Goal: Browse casually: Explore the website without a specific task or goal

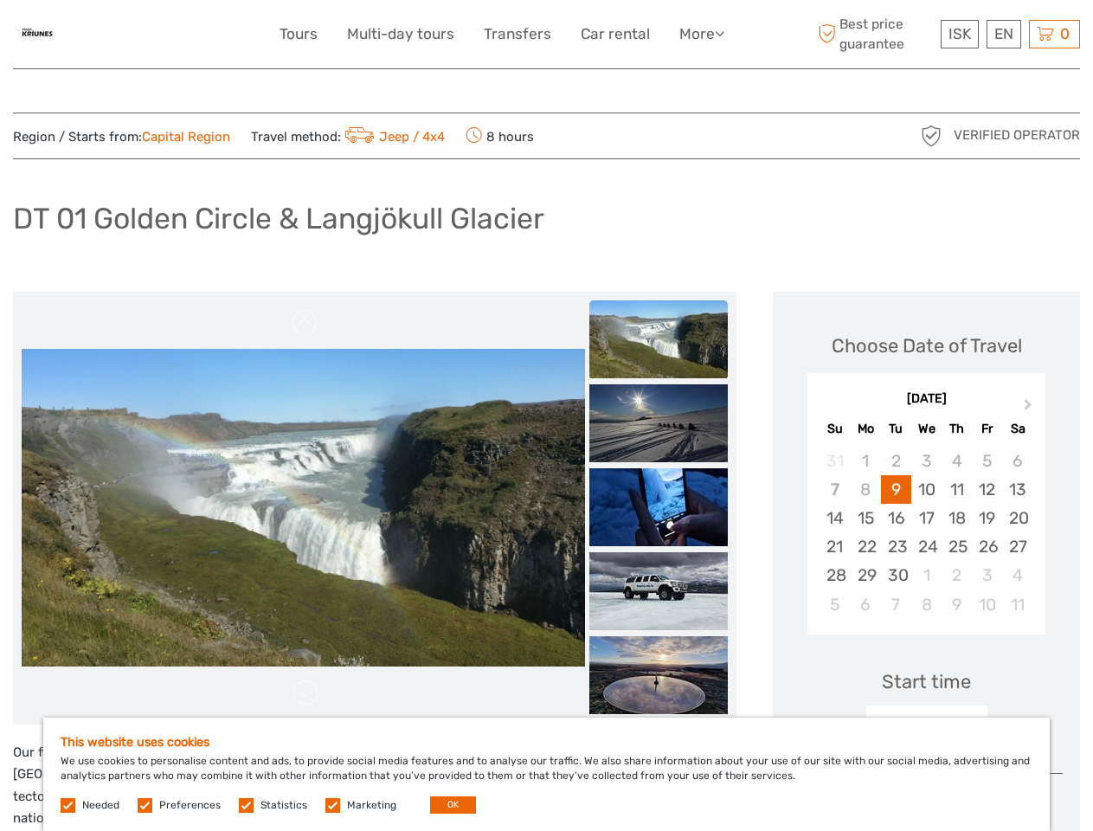
click at [700, 34] on link "More" at bounding box center [701, 34] width 45 height 25
click at [721, 33] on icon at bounding box center [720, 33] width 10 height 15
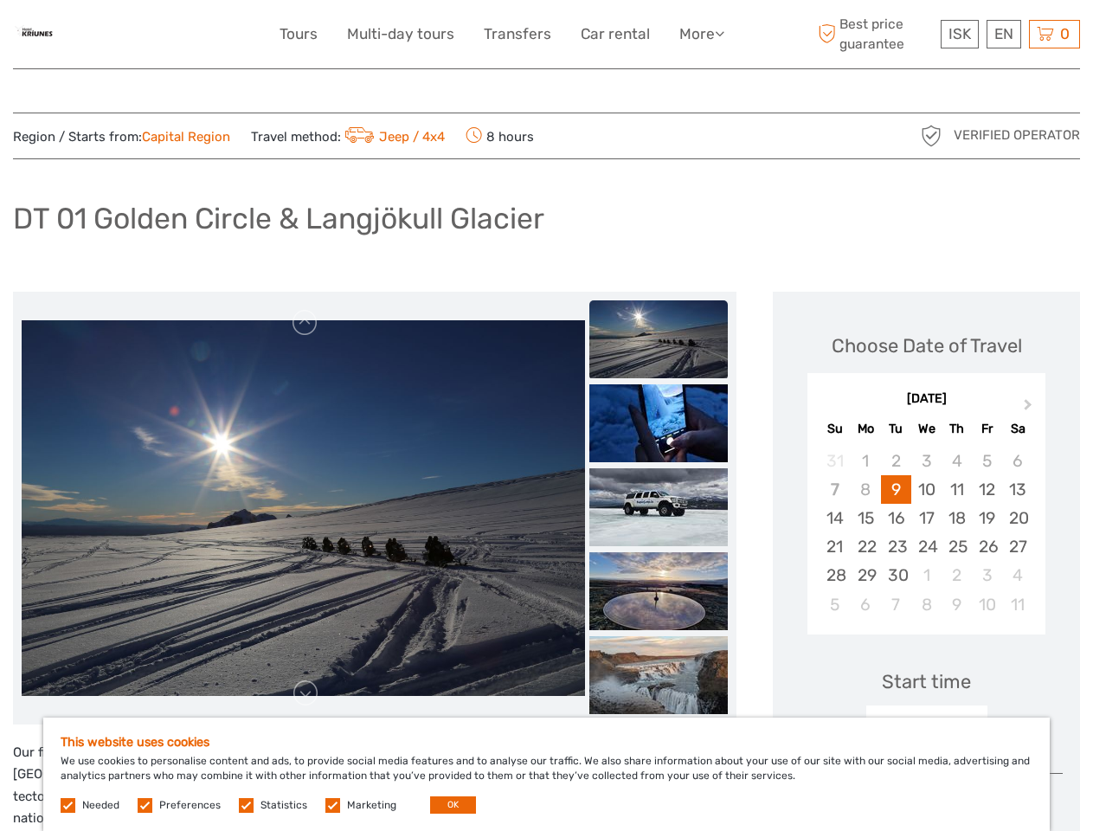
click at [959, 34] on span "ISK" at bounding box center [959, 33] width 22 height 17
click at [1003, 34] on div "EN English Español Deutsch" at bounding box center [1003, 34] width 35 height 29
click at [1054, 34] on div "0 Items Total 0 ISK Checkout The shopping cart is empty." at bounding box center [1054, 34] width 51 height 29
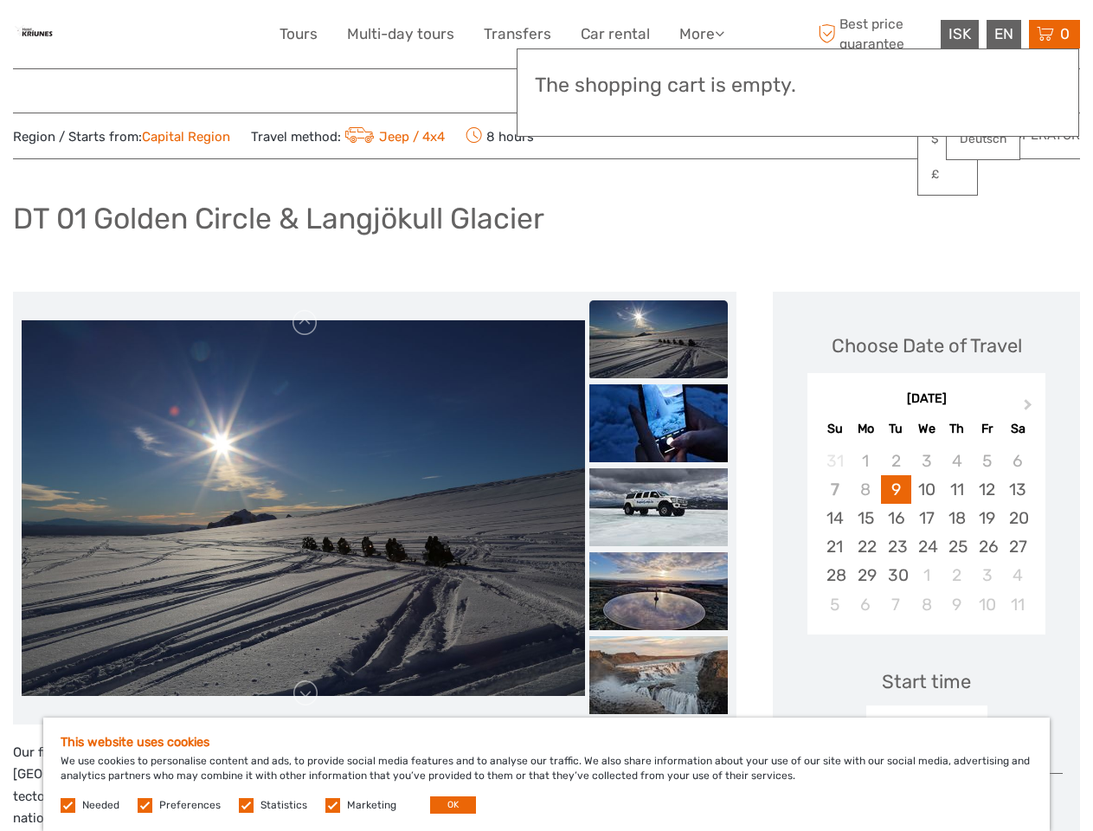
click at [303, 508] on img at bounding box center [303, 507] width 563 height 375
click at [305, 323] on link at bounding box center [306, 323] width 28 height 28
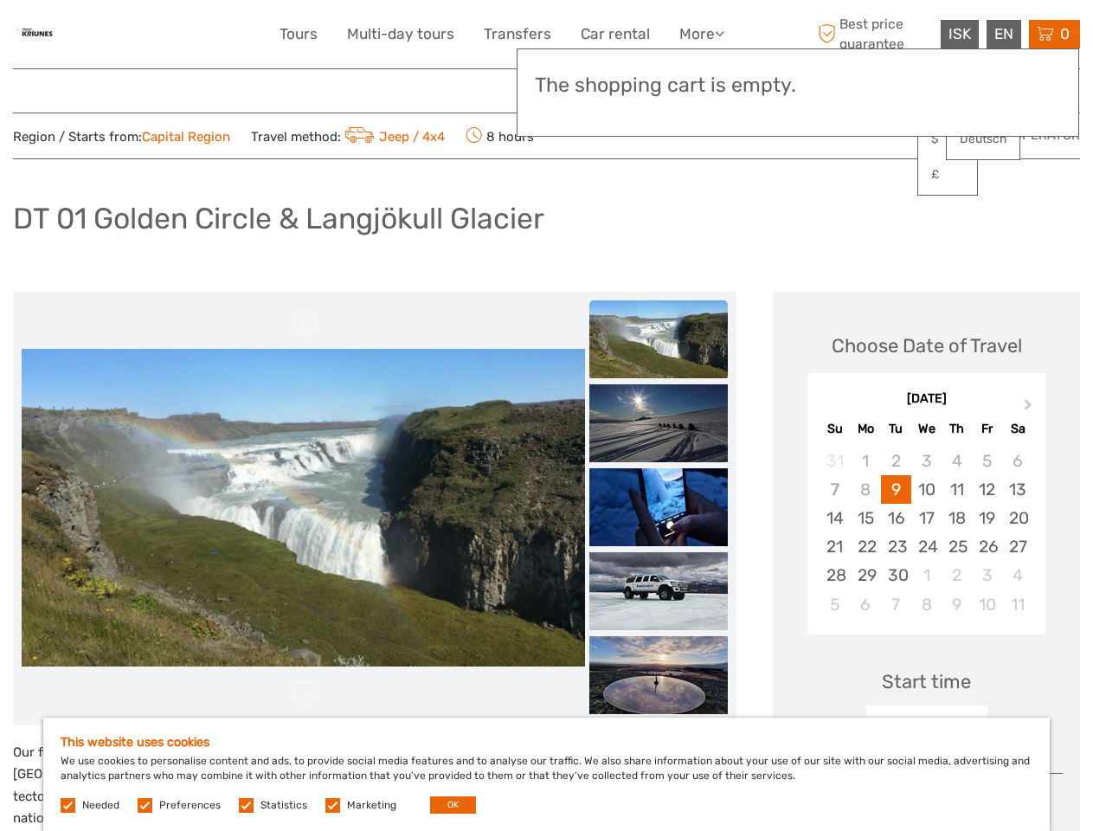
click at [305, 693] on link at bounding box center [306, 693] width 28 height 28
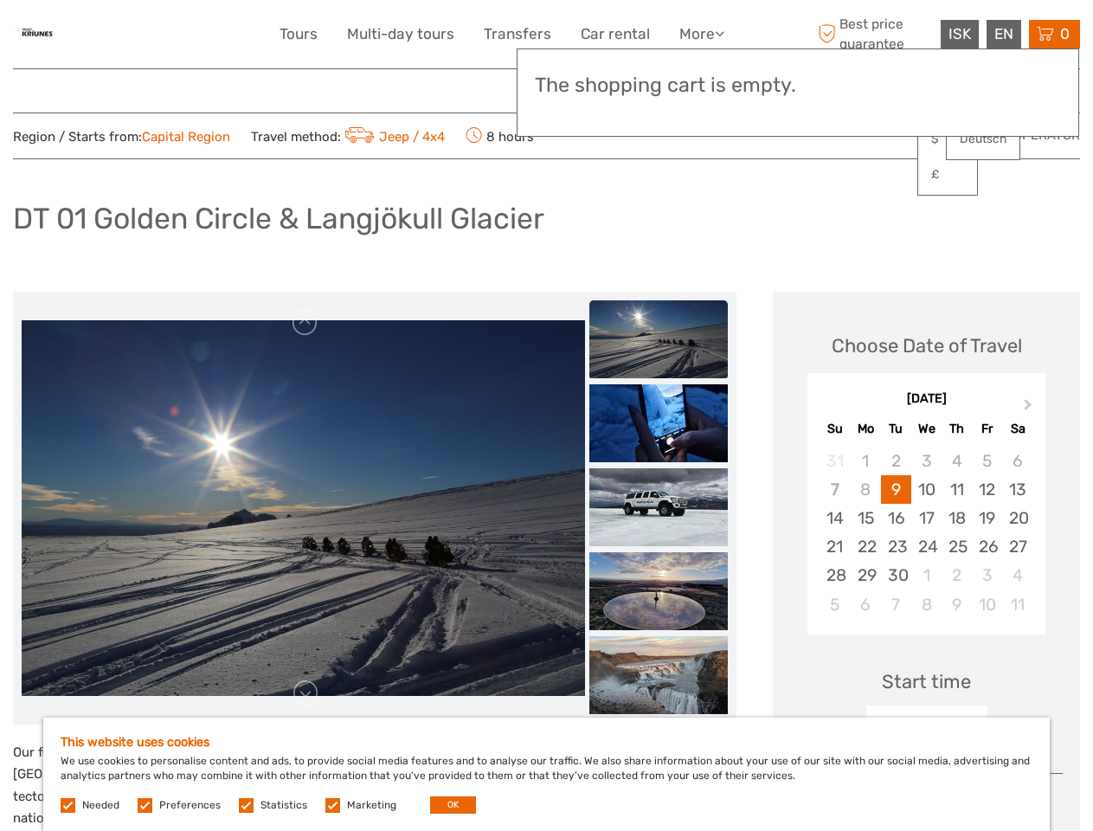
click at [658, 88] on h3 "The shopping cart is empty." at bounding box center [798, 86] width 526 height 24
click at [658, 87] on h3 "The shopping cart is empty." at bounding box center [798, 86] width 526 height 24
